Goal: Task Accomplishment & Management: Manage account settings

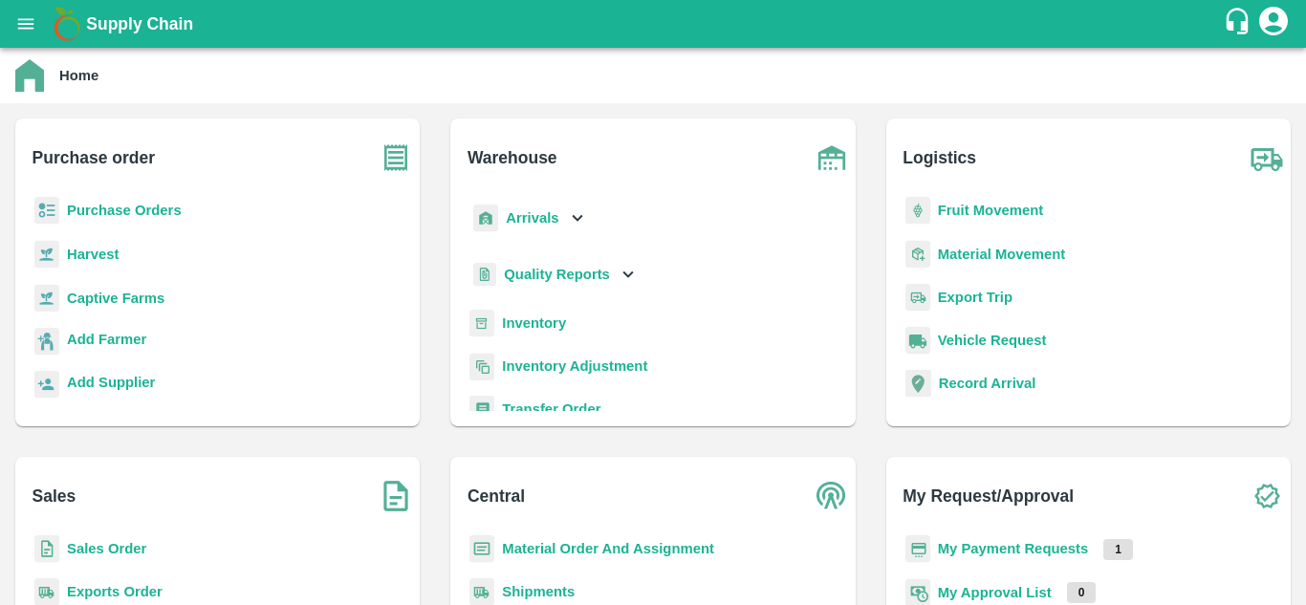
click at [82, 542] on b "Sales Order" at bounding box center [106, 548] width 79 height 15
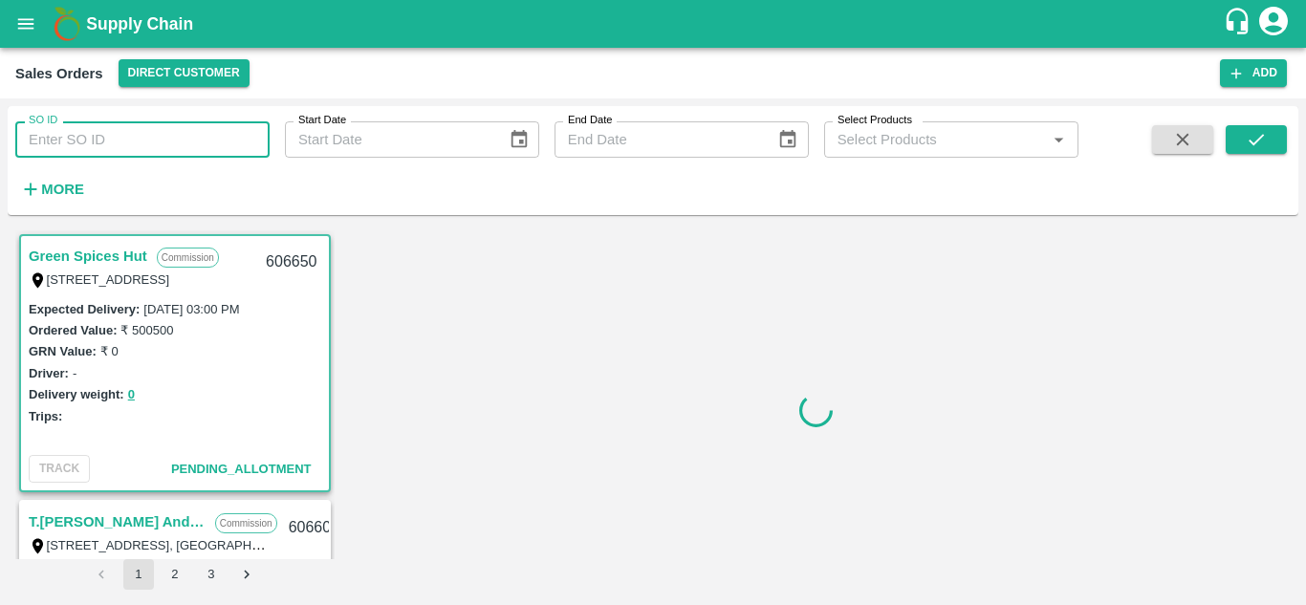
click at [185, 142] on input "SO ID" at bounding box center [142, 139] width 254 height 36
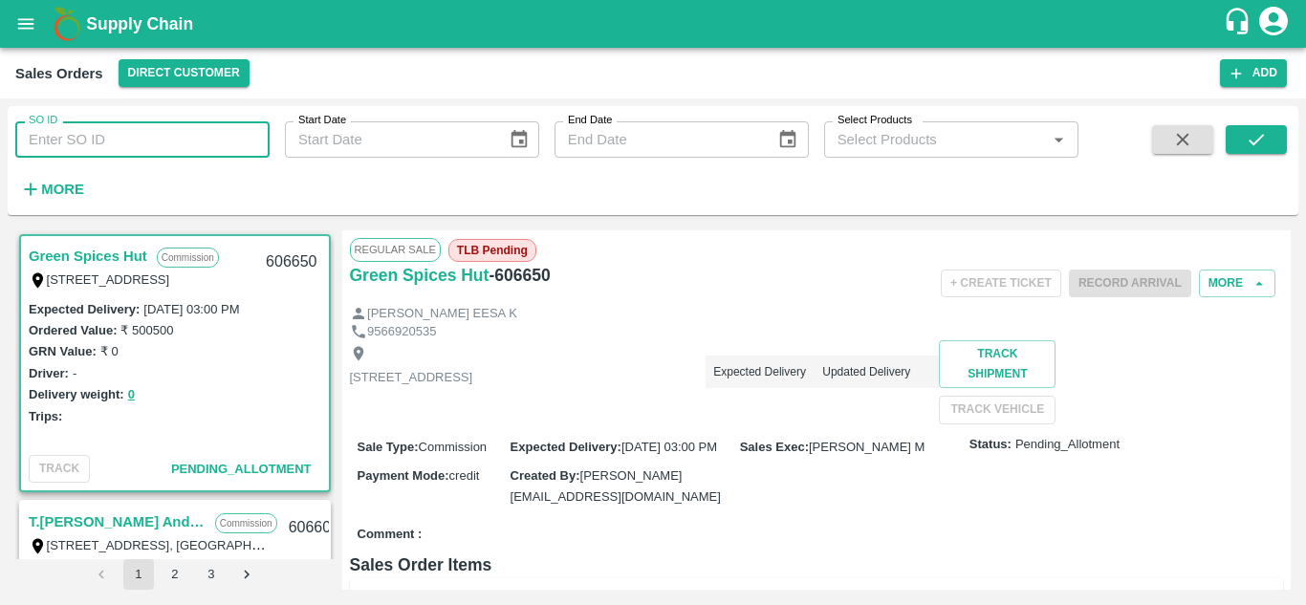
type input "606452"
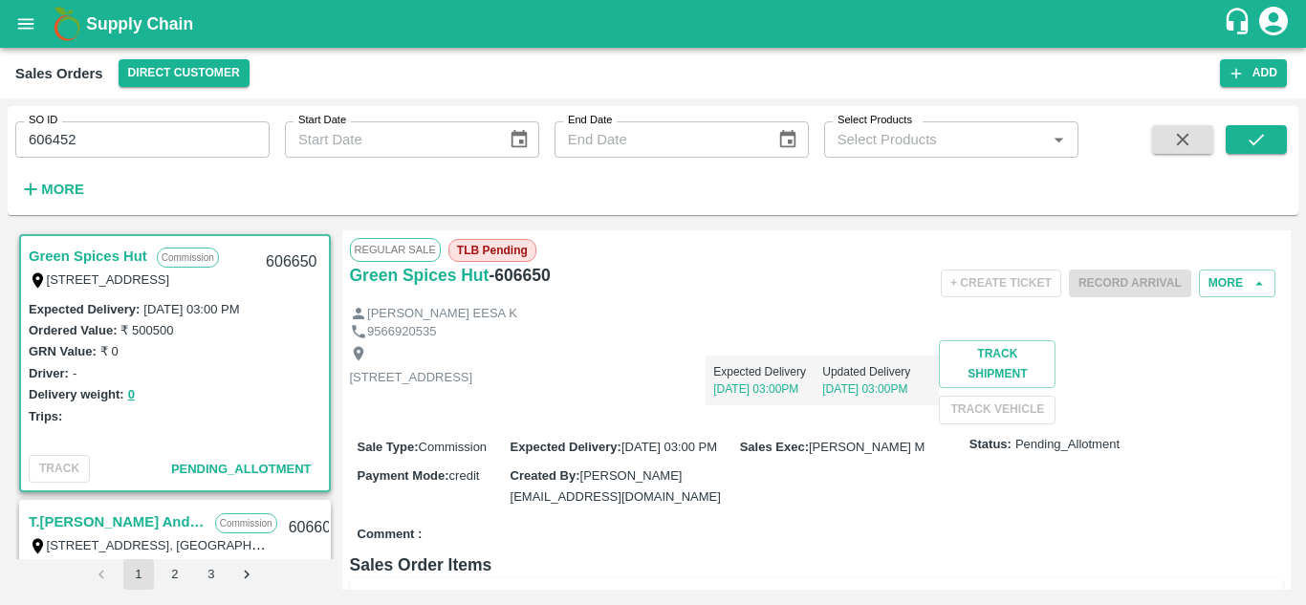
click at [1238, 156] on span at bounding box center [1256, 164] width 61 height 78
click at [1252, 141] on icon "submit" at bounding box center [1256, 139] width 21 height 21
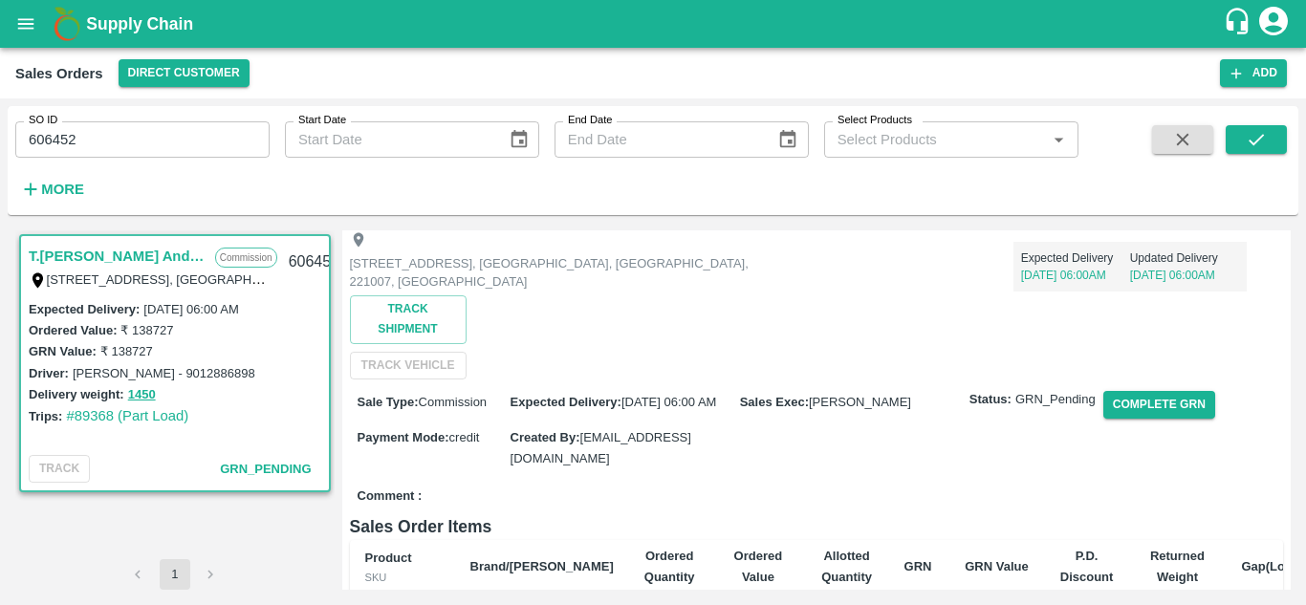
scroll to position [140, 0]
click at [1155, 400] on button "Complete GRN" at bounding box center [1159, 407] width 112 height 28
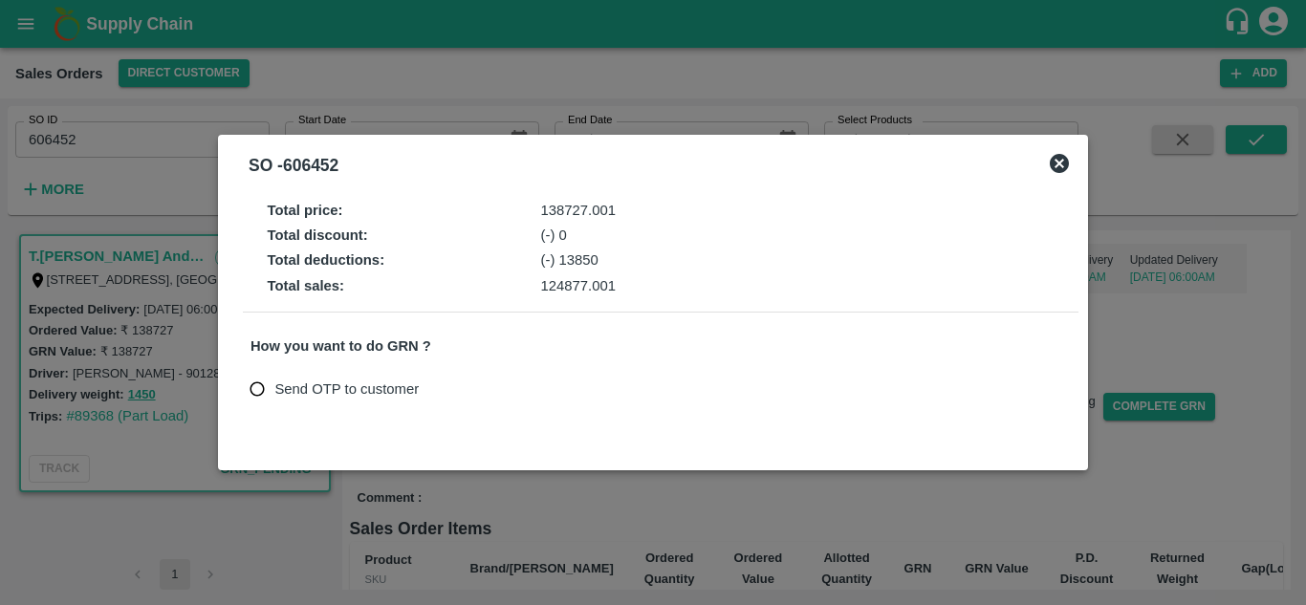
click at [370, 391] on span "Send OTP to customer" at bounding box center [346, 389] width 144 height 21
click at [275, 391] on input "Send OTP to customer" at bounding box center [257, 389] width 35 height 35
radio input "true"
click at [486, 391] on button "Send OTP" at bounding box center [473, 390] width 78 height 28
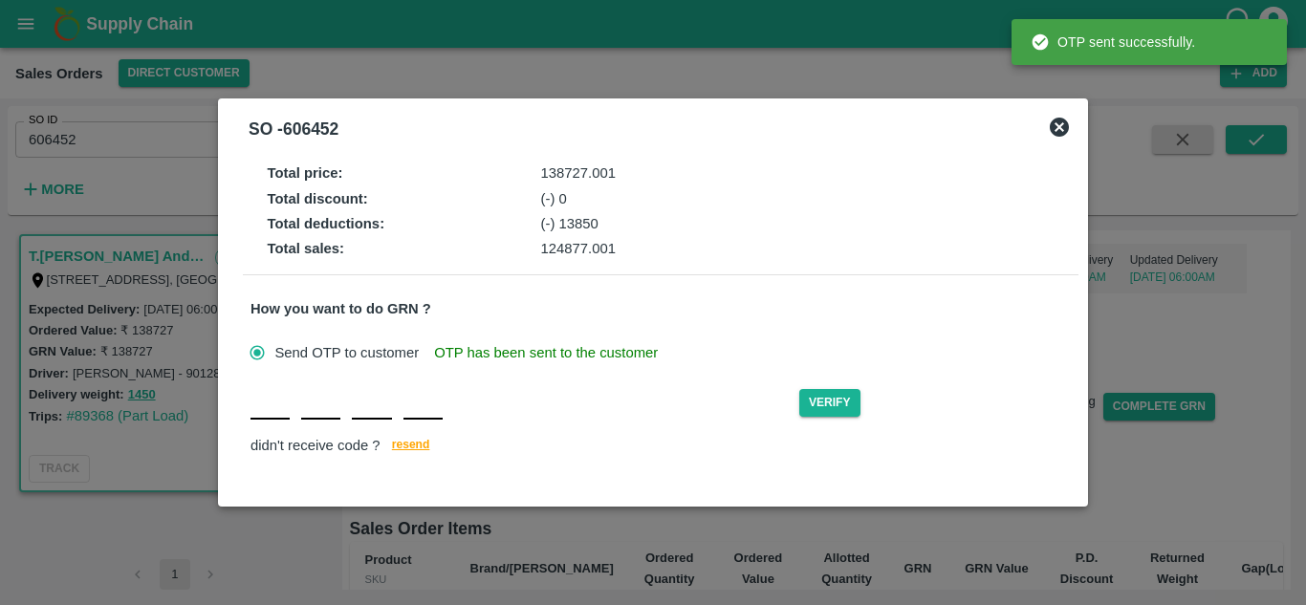
click at [260, 429] on div "Verify didn't receive code ? [GEOGRAPHIC_DATA]" at bounding box center [660, 422] width 820 height 74
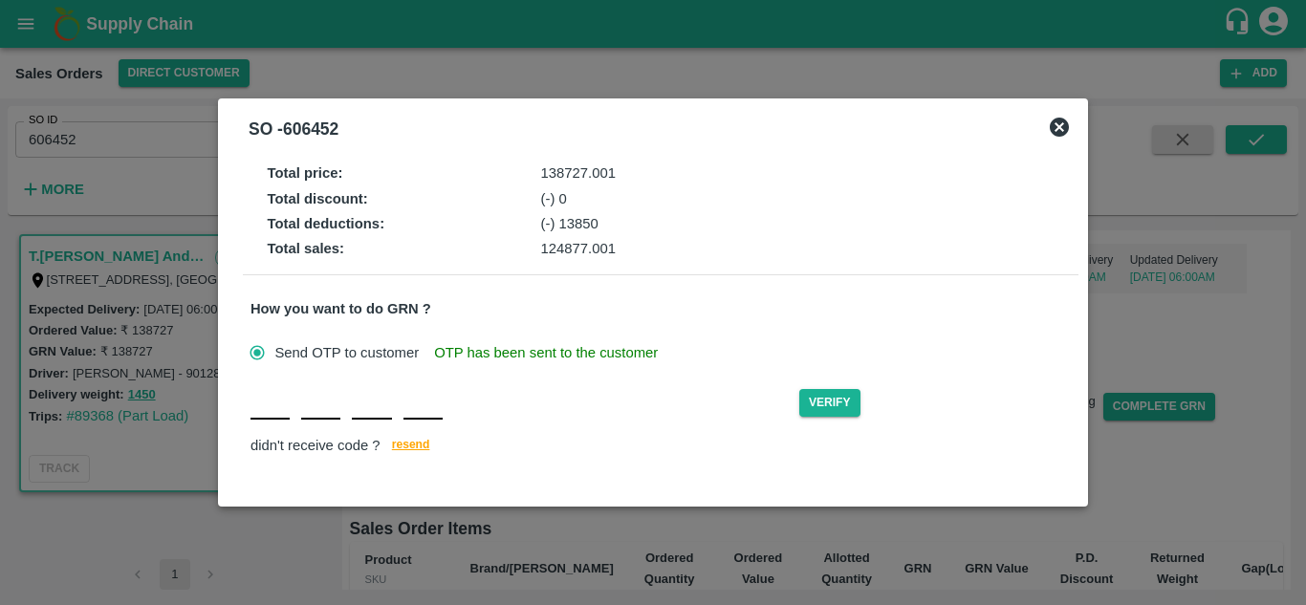
click at [276, 410] on input "text" at bounding box center [269, 402] width 39 height 34
type input "I"
type input "N"
type input "G"
type input "B"
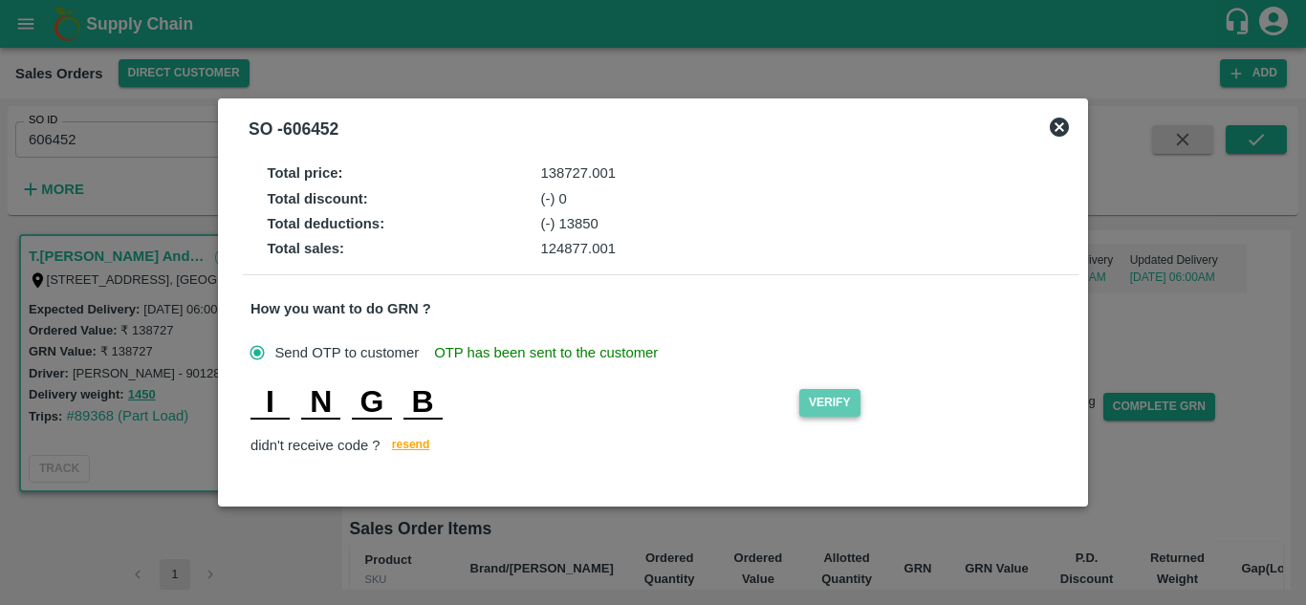
click at [828, 407] on button "Verify" at bounding box center [829, 403] width 61 height 28
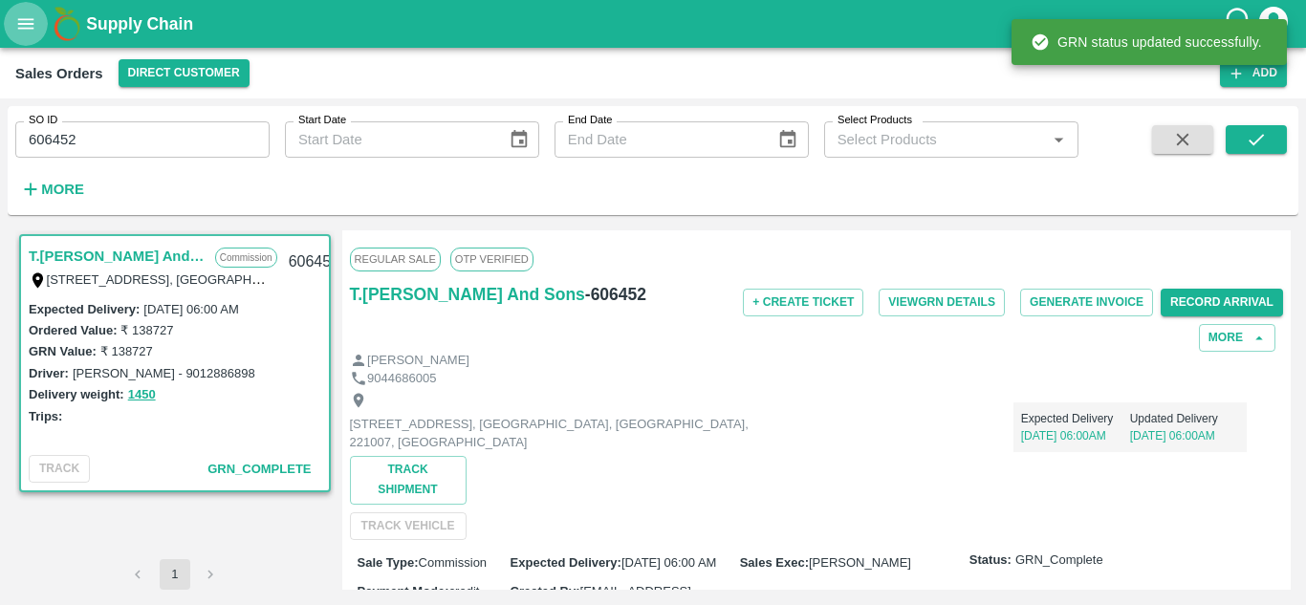
click at [30, 15] on icon "open drawer" at bounding box center [25, 23] width 21 height 21
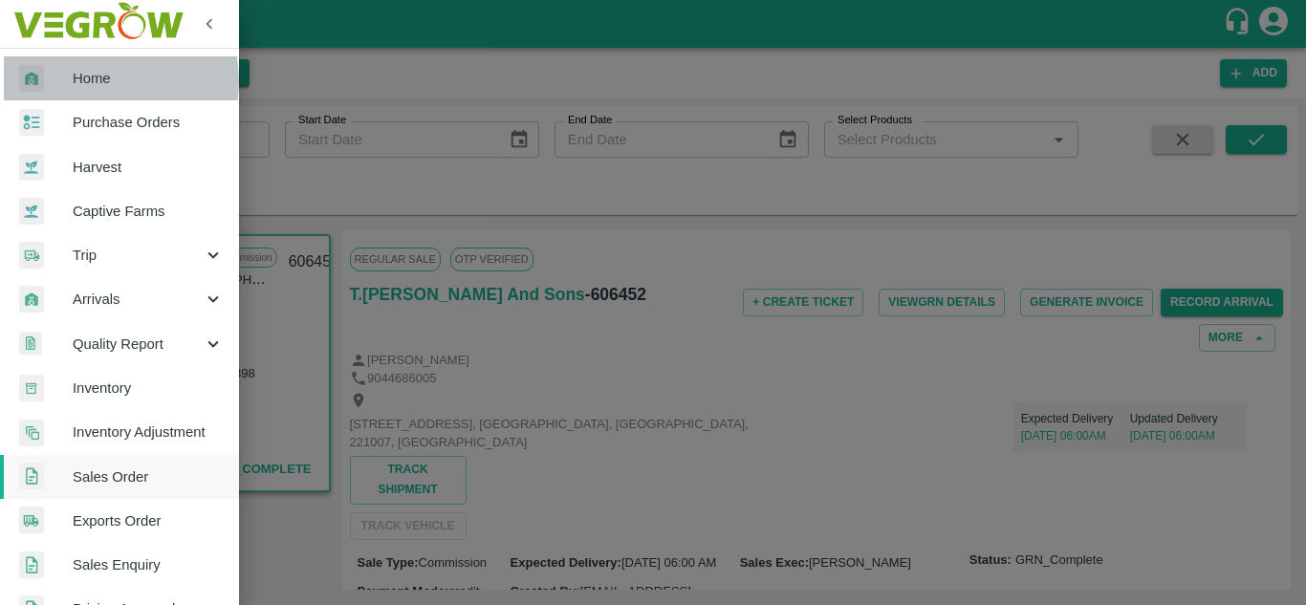
click at [102, 81] on span "Home" at bounding box center [148, 78] width 151 height 21
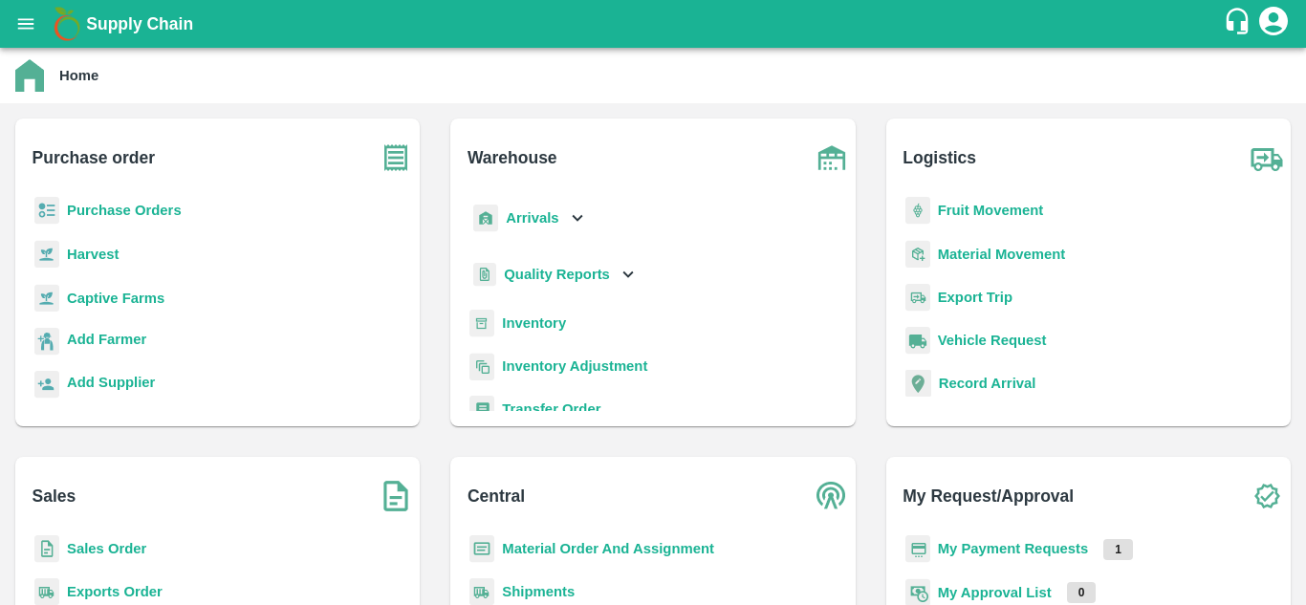
click at [116, 544] on b "Sales Order" at bounding box center [106, 548] width 79 height 15
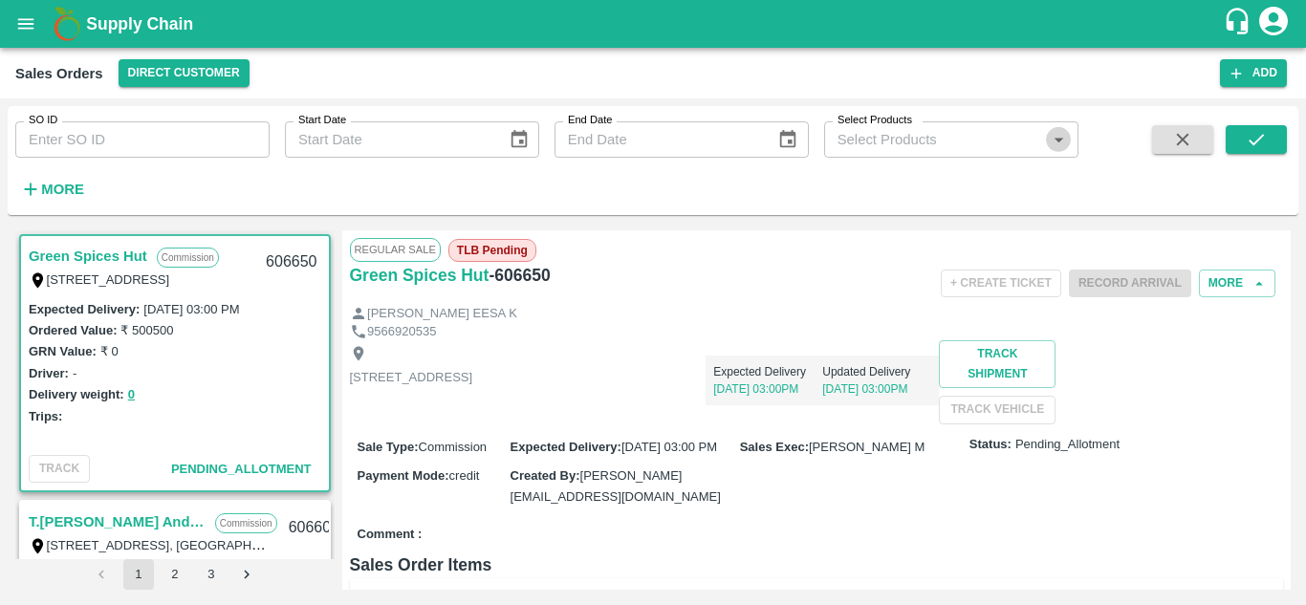
click at [1068, 141] on icon "Open" at bounding box center [1058, 139] width 21 height 21
click at [1056, 59] on div "Sales Orders Direct Customer" at bounding box center [617, 73] width 1205 height 28
click at [27, 29] on icon "open drawer" at bounding box center [26, 23] width 16 height 11
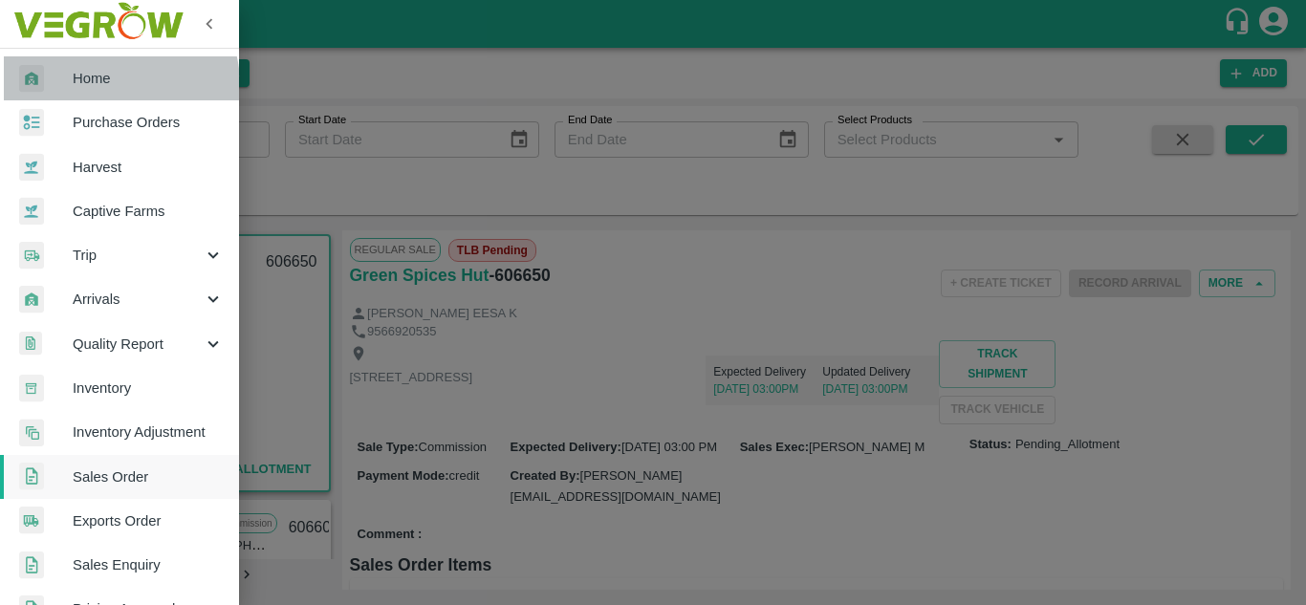
click at [119, 84] on span "Home" at bounding box center [148, 78] width 151 height 21
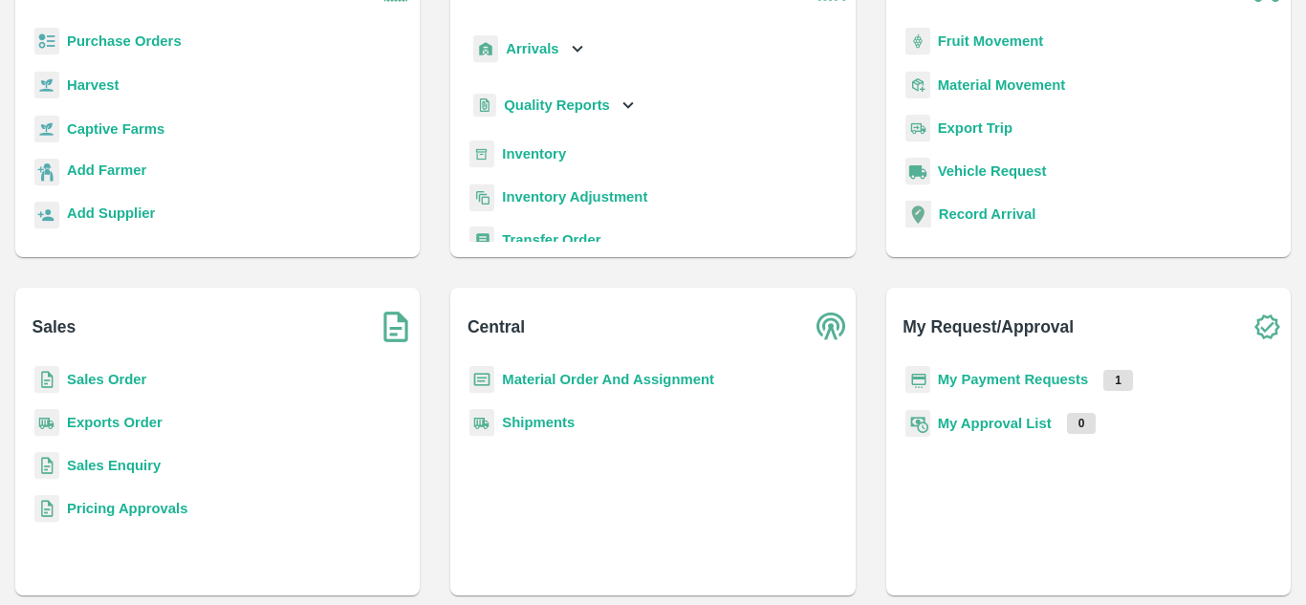
scroll to position [175, 0]
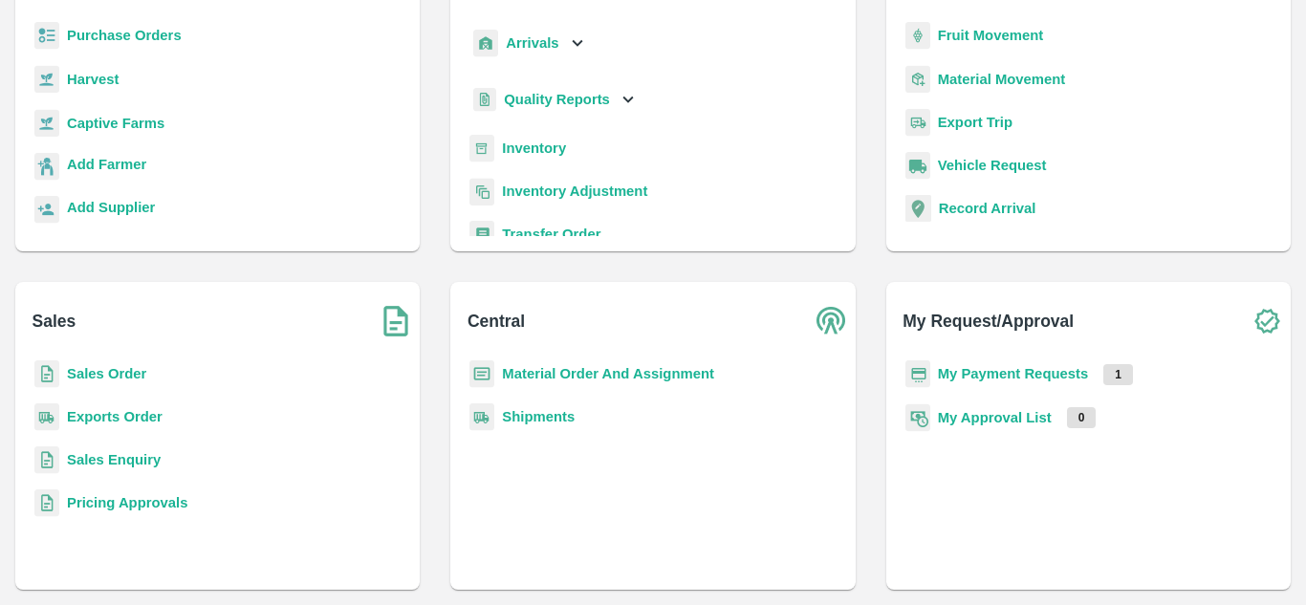
click at [126, 374] on b "Sales Order" at bounding box center [106, 373] width 79 height 15
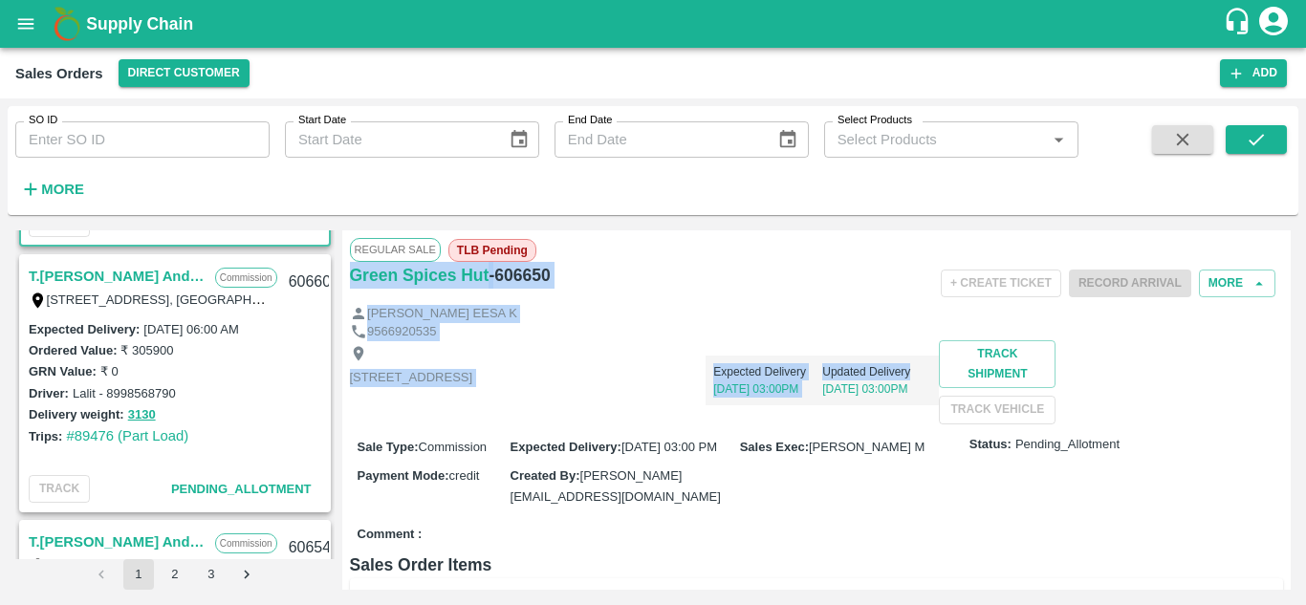
drag, startPoint x: 1290, startPoint y: 241, endPoint x: 1282, endPoint y: 352, distance: 111.2
click at [1282, 352] on div "Regular Sale TLB Pending Green Spices Hut - 606650 + Create Ticket Record Arriv…" at bounding box center [816, 409] width 949 height 359
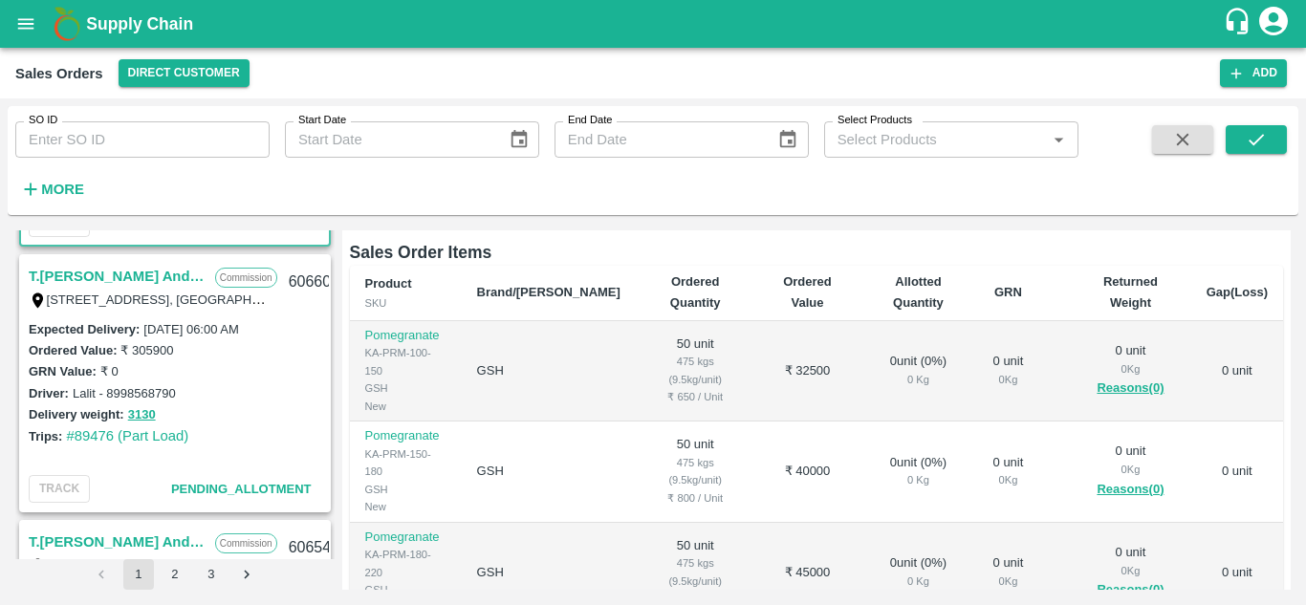
scroll to position [315, 0]
click at [1292, 539] on div "Green Spices Hut Commission [STREET_ADDRESS] 606650 Expected Delivery : [DATE] …" at bounding box center [653, 410] width 1291 height 375
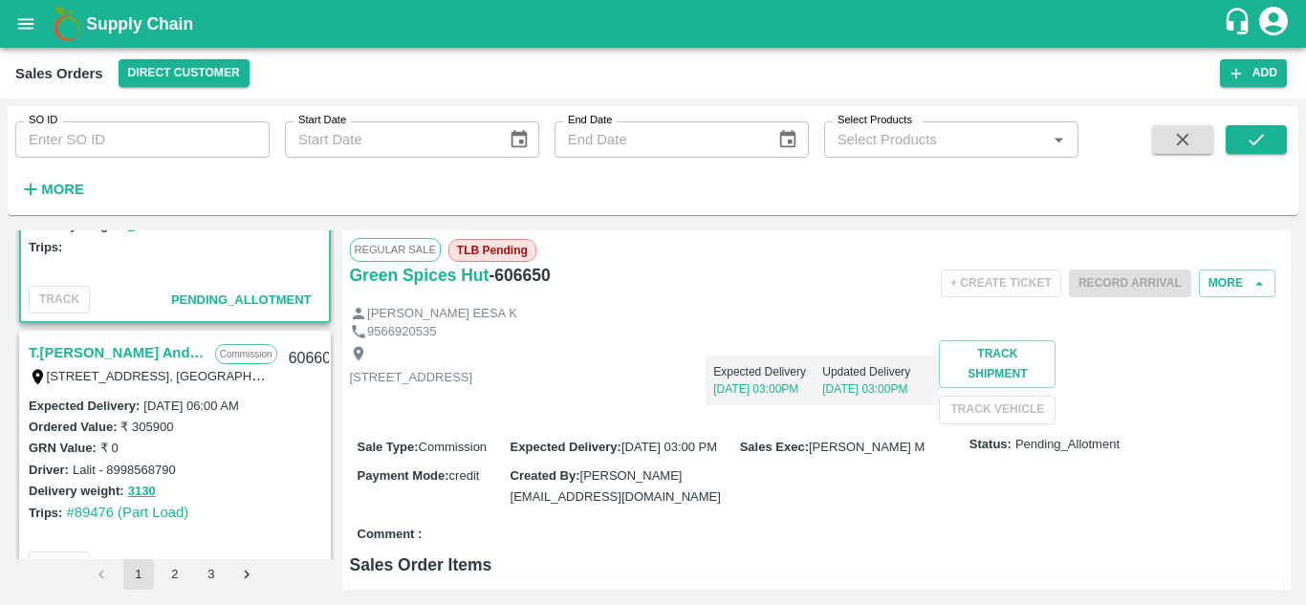
scroll to position [0, 0]
